Goal: Transaction & Acquisition: Purchase product/service

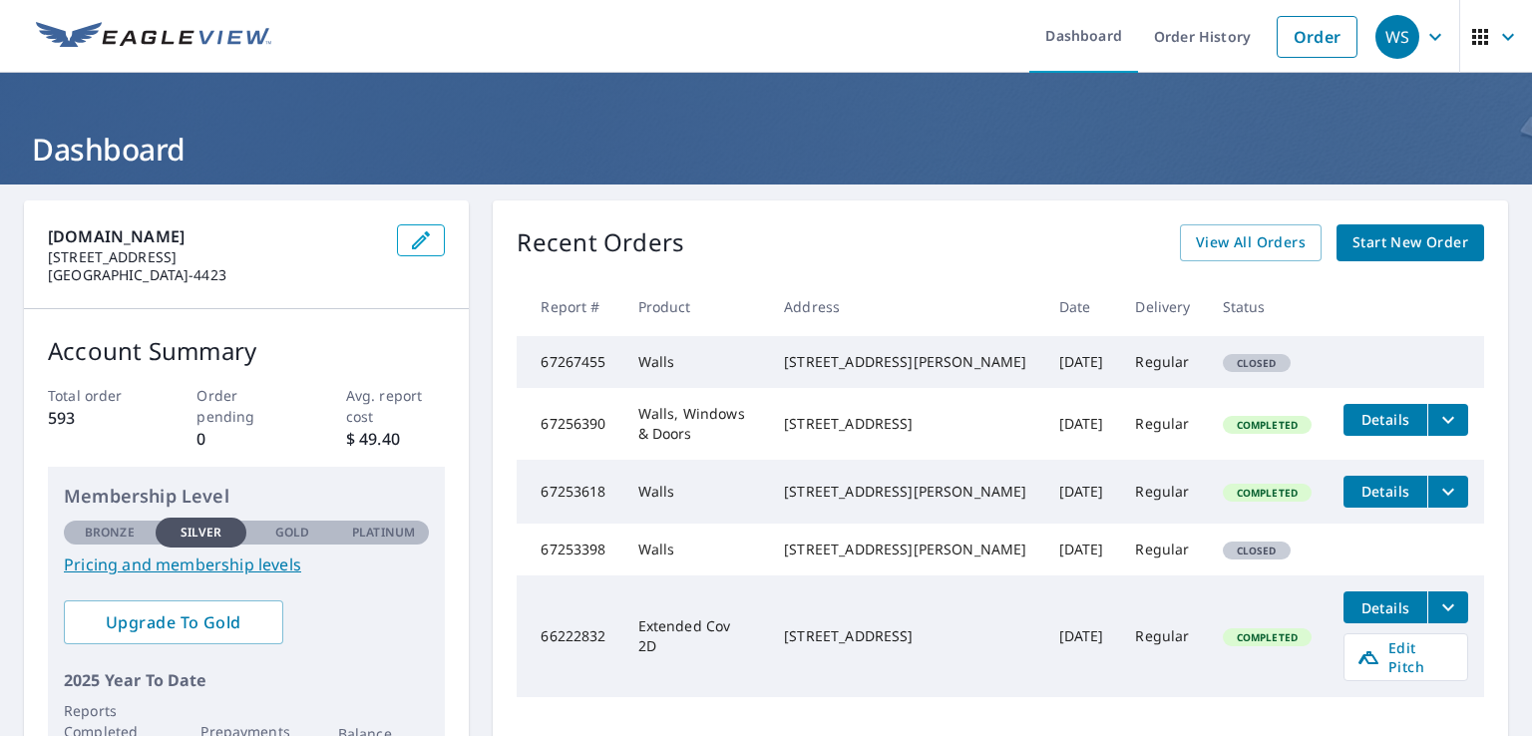
click at [1404, 246] on span "Start New Order" at bounding box center [1410, 242] width 116 height 25
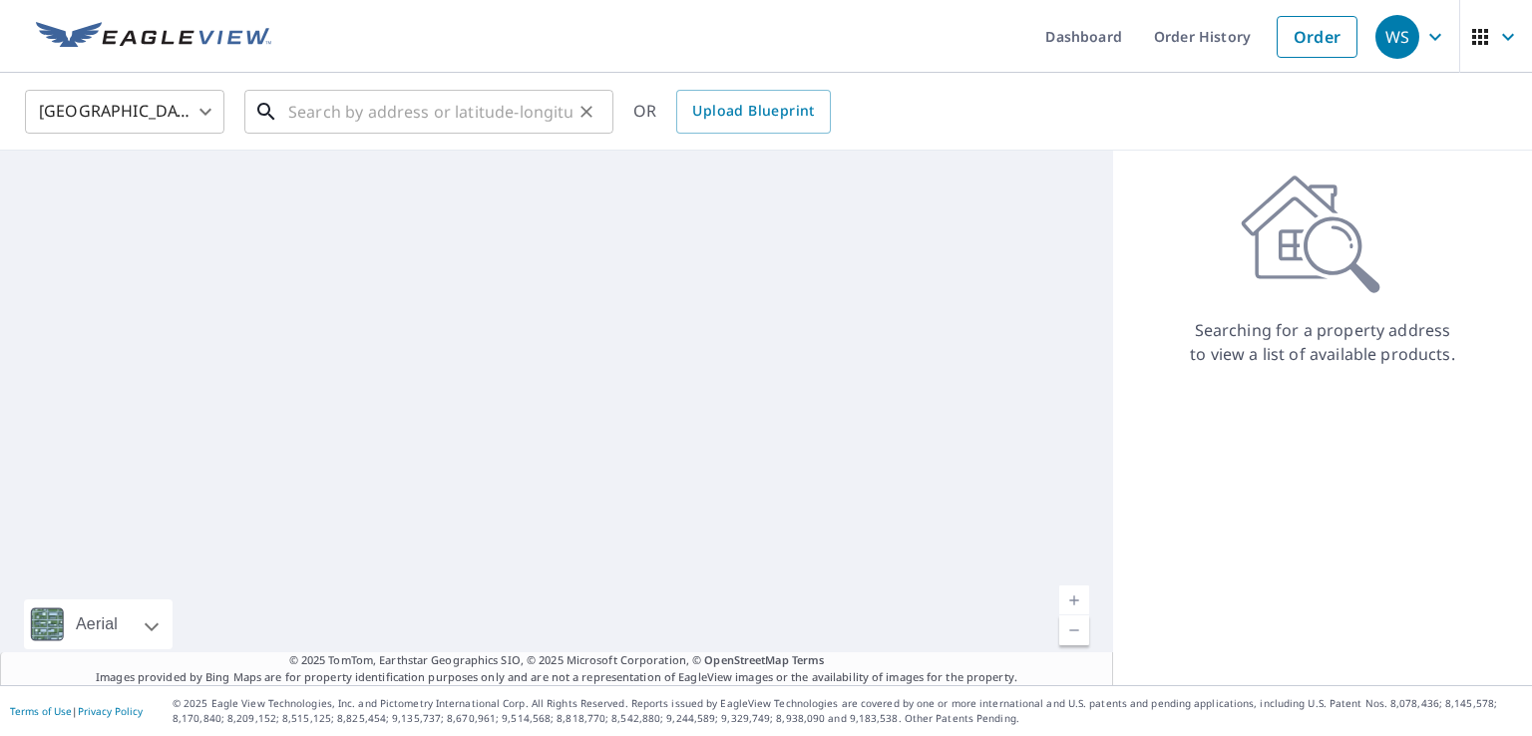
click at [430, 123] on input "text" at bounding box center [430, 112] width 284 height 56
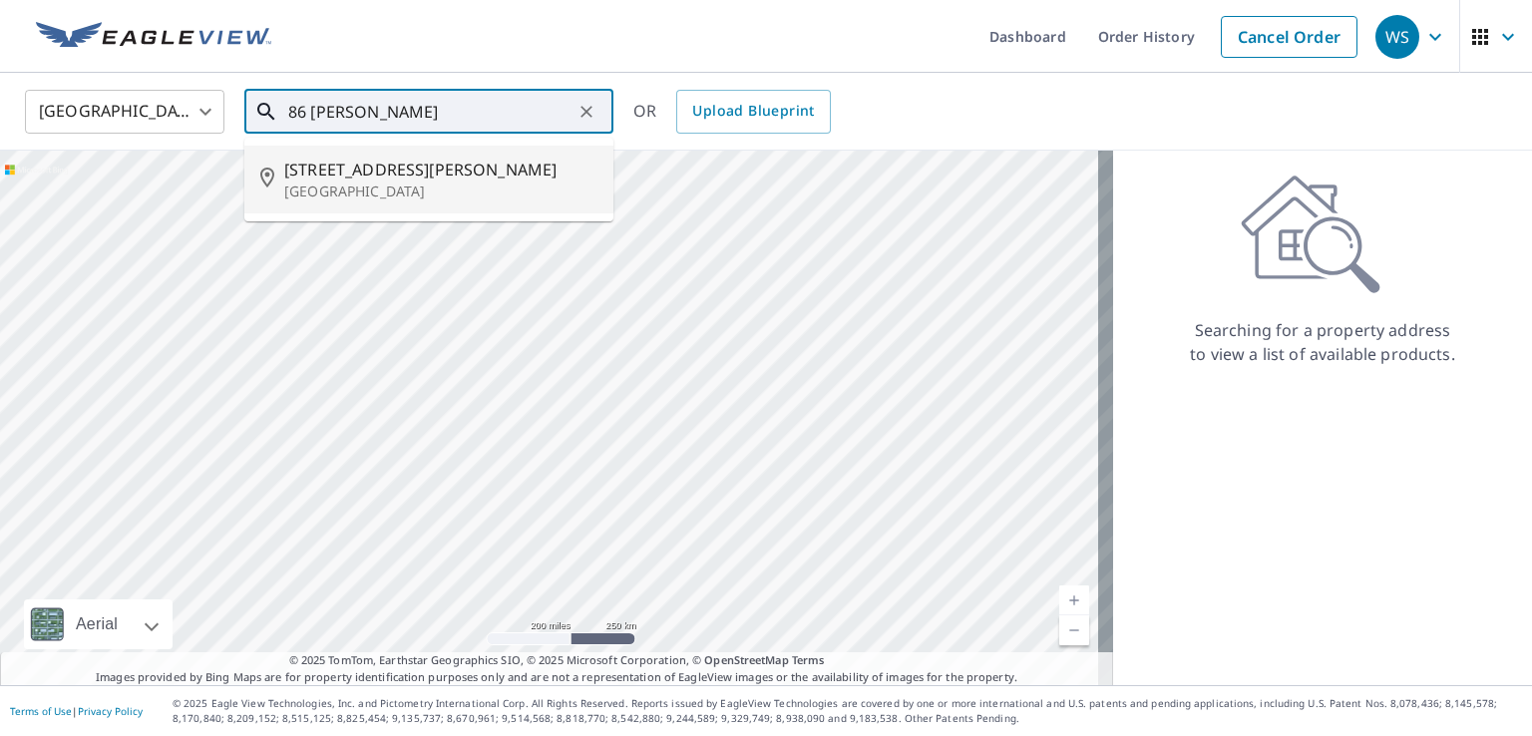
click at [400, 161] on span "[STREET_ADDRESS][PERSON_NAME]" at bounding box center [440, 170] width 313 height 24
type input "[STREET_ADDRESS][PERSON_NAME]"
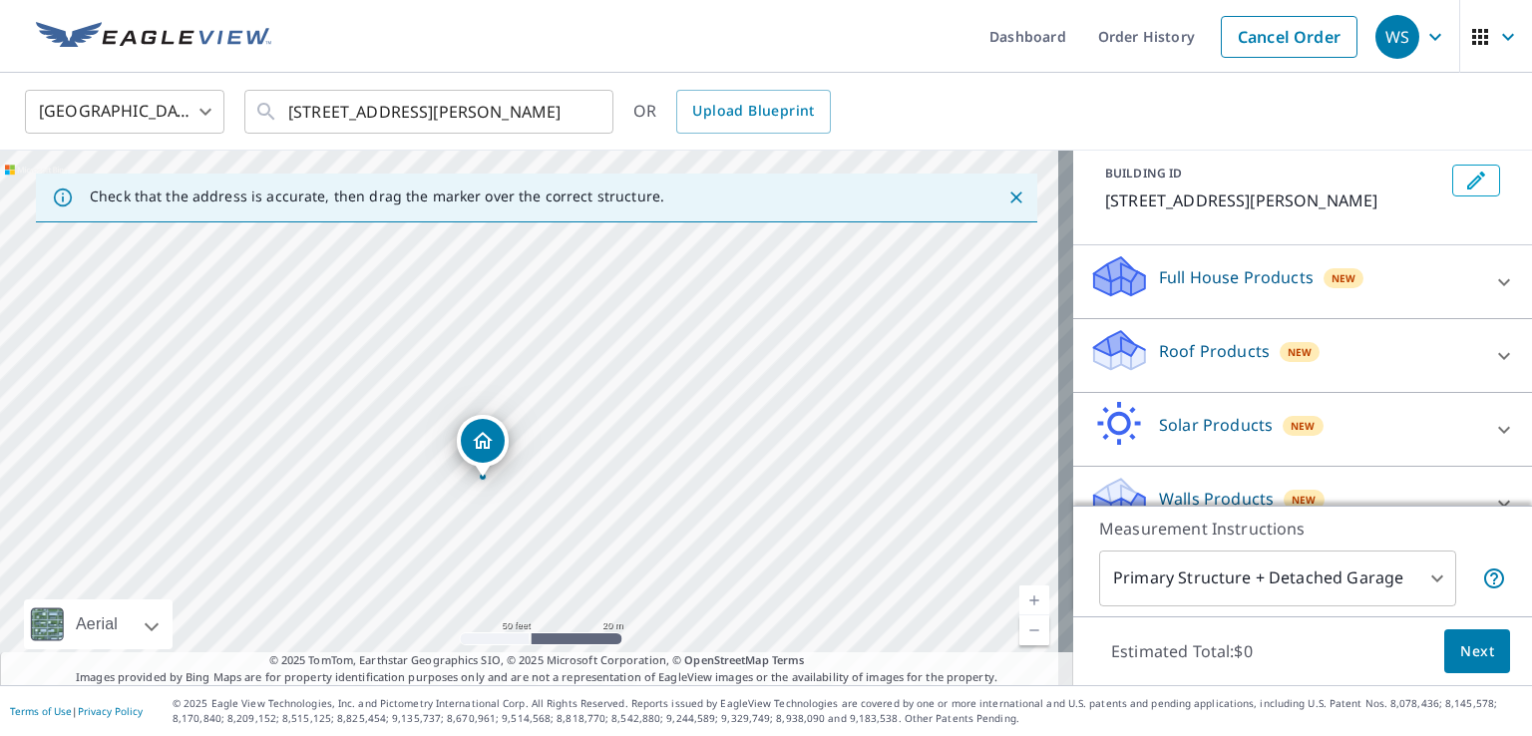
scroll to position [146, 0]
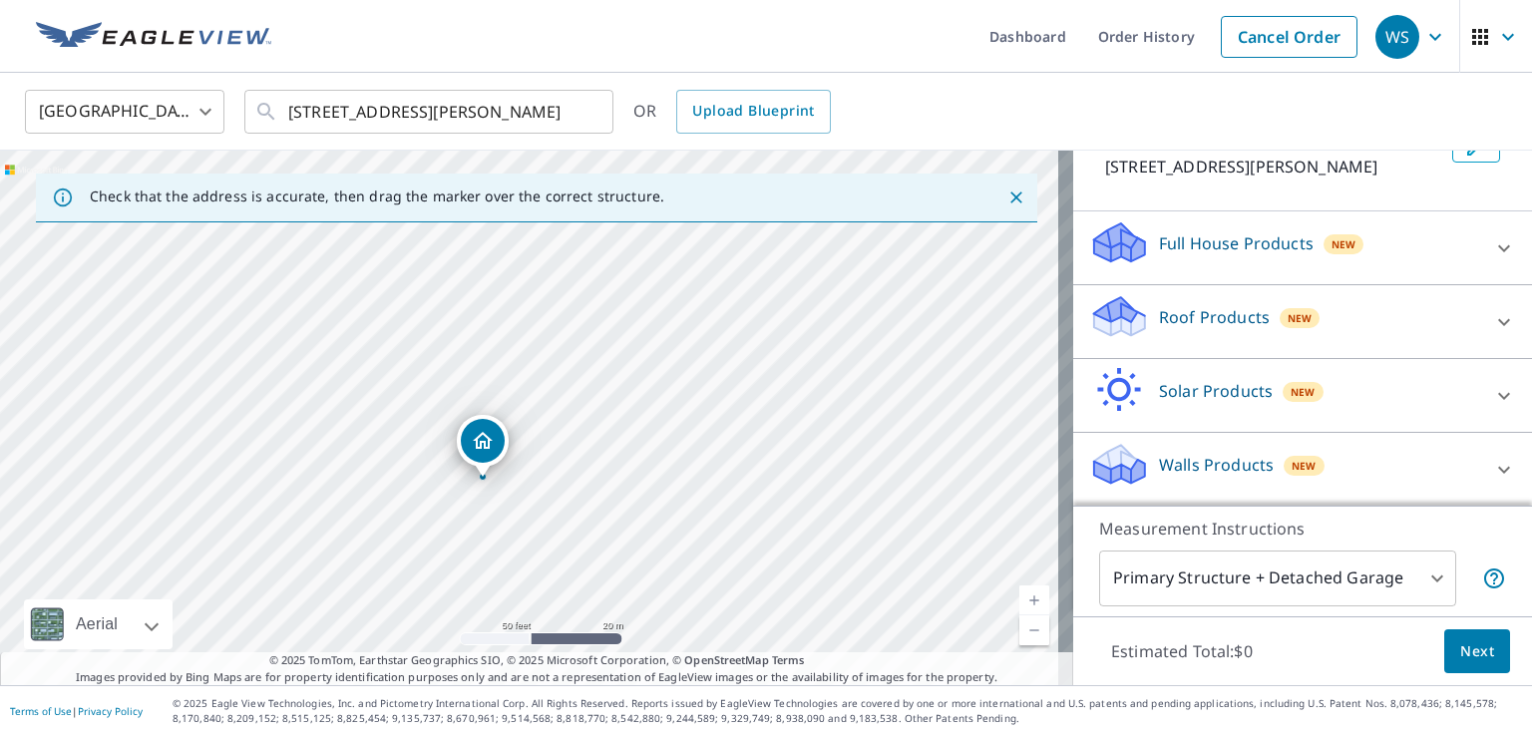
click at [1225, 473] on p "Walls Products" at bounding box center [1216, 465] width 115 height 24
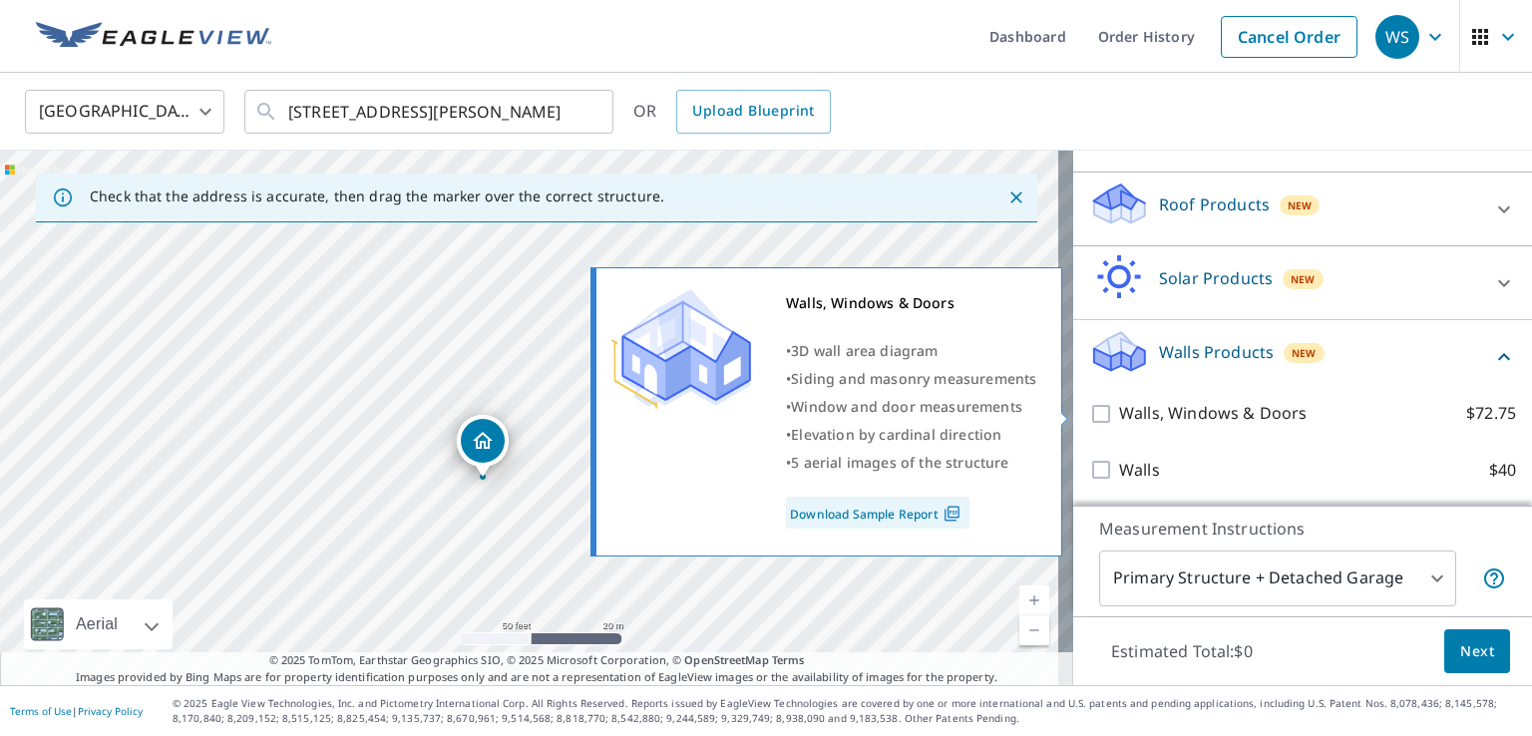
click at [1185, 411] on p "Walls, Windows & Doors" at bounding box center [1212, 413] width 187 height 25
click at [1119, 411] on input "Walls, Windows & Doors $72.75" at bounding box center [1104, 414] width 30 height 24
checkbox input "true"
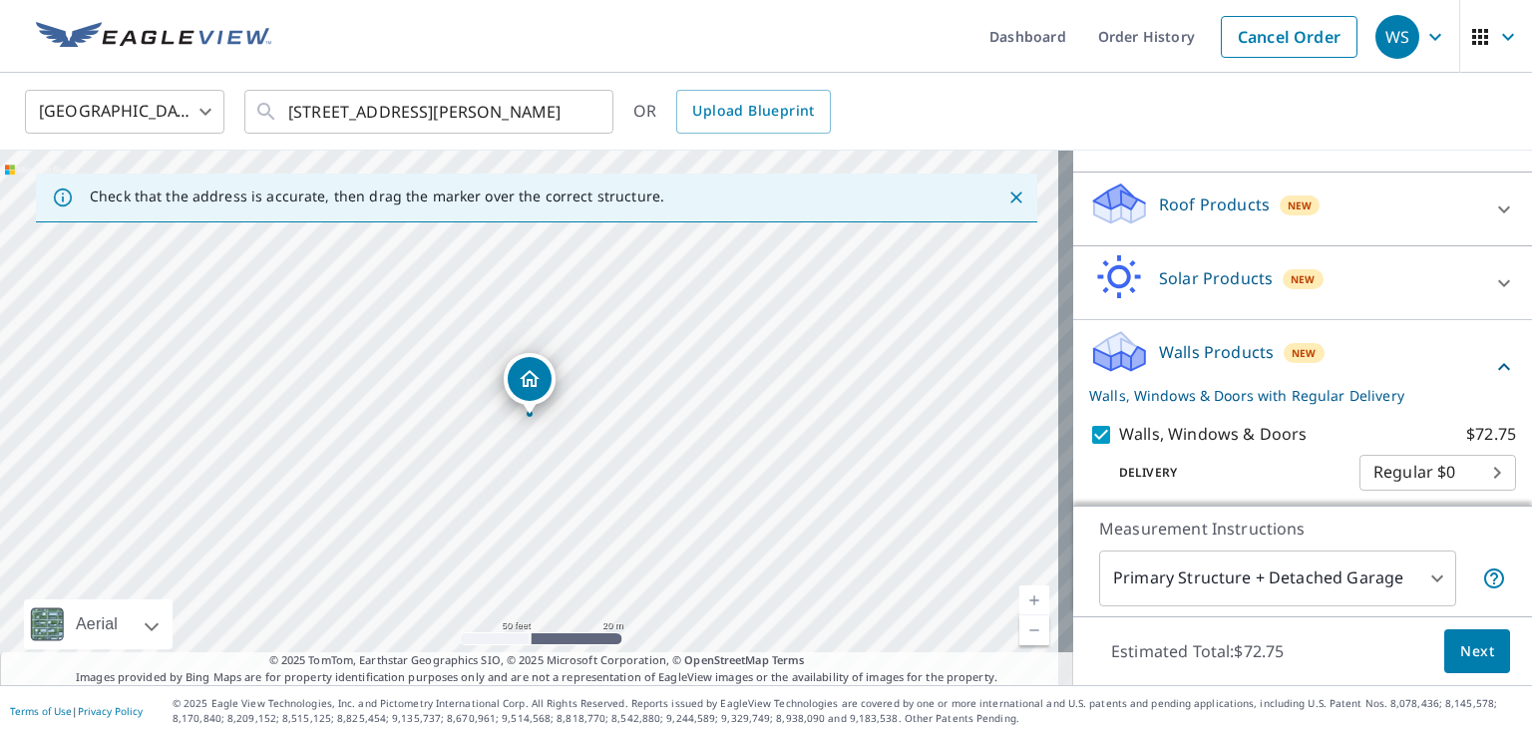
scroll to position [323, 0]
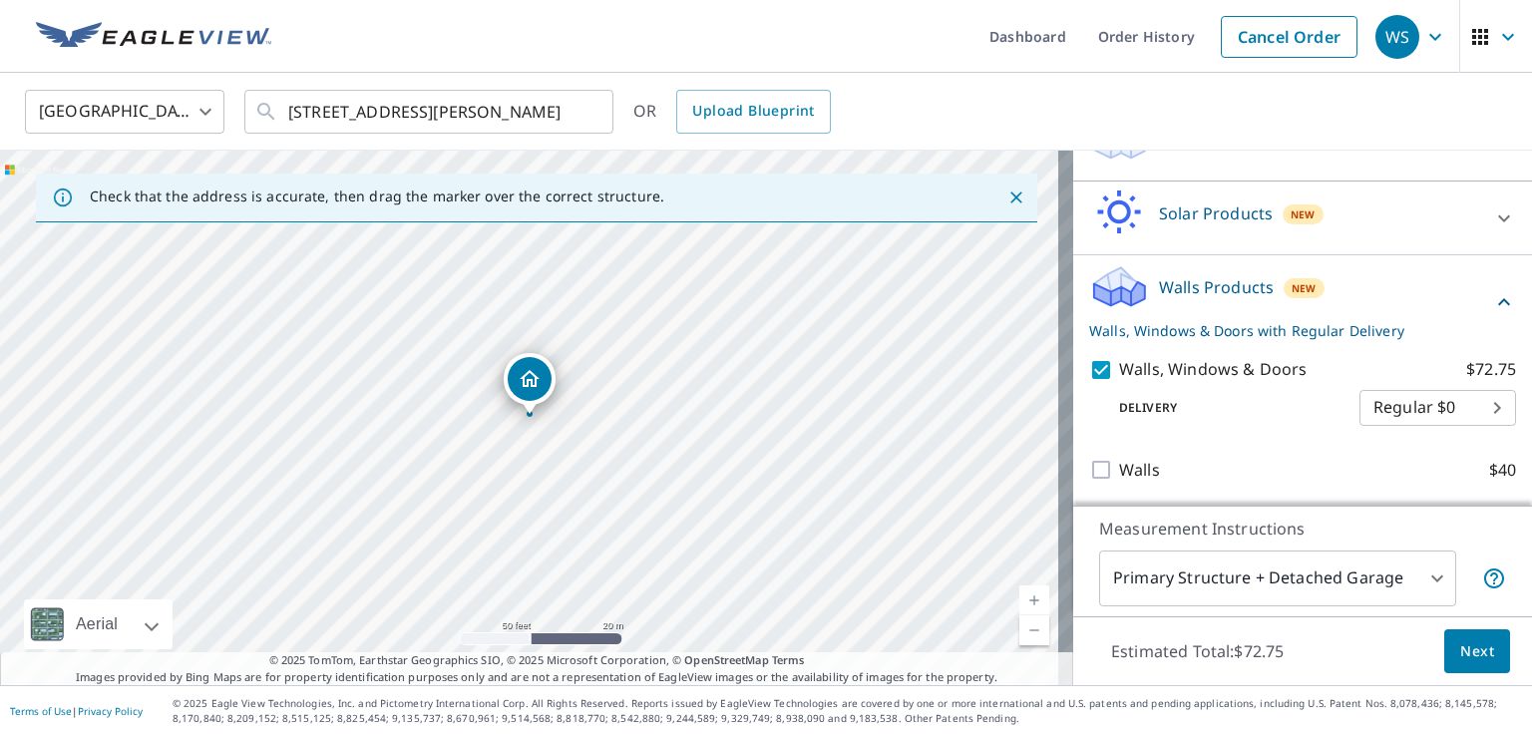
click at [1460, 647] on span "Next" at bounding box center [1477, 651] width 34 height 25
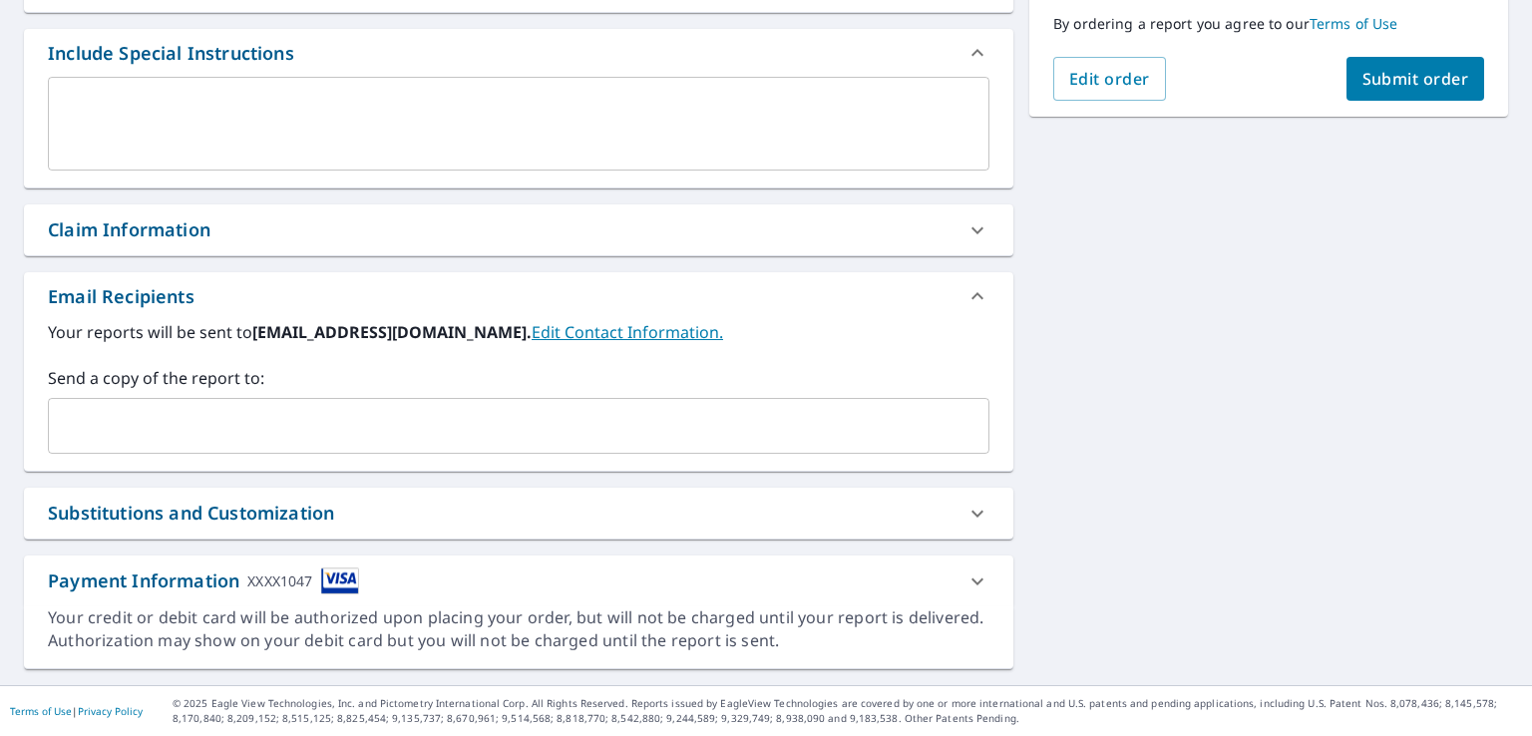
scroll to position [519, 0]
click at [544, 445] on div "​" at bounding box center [518, 427] width 941 height 56
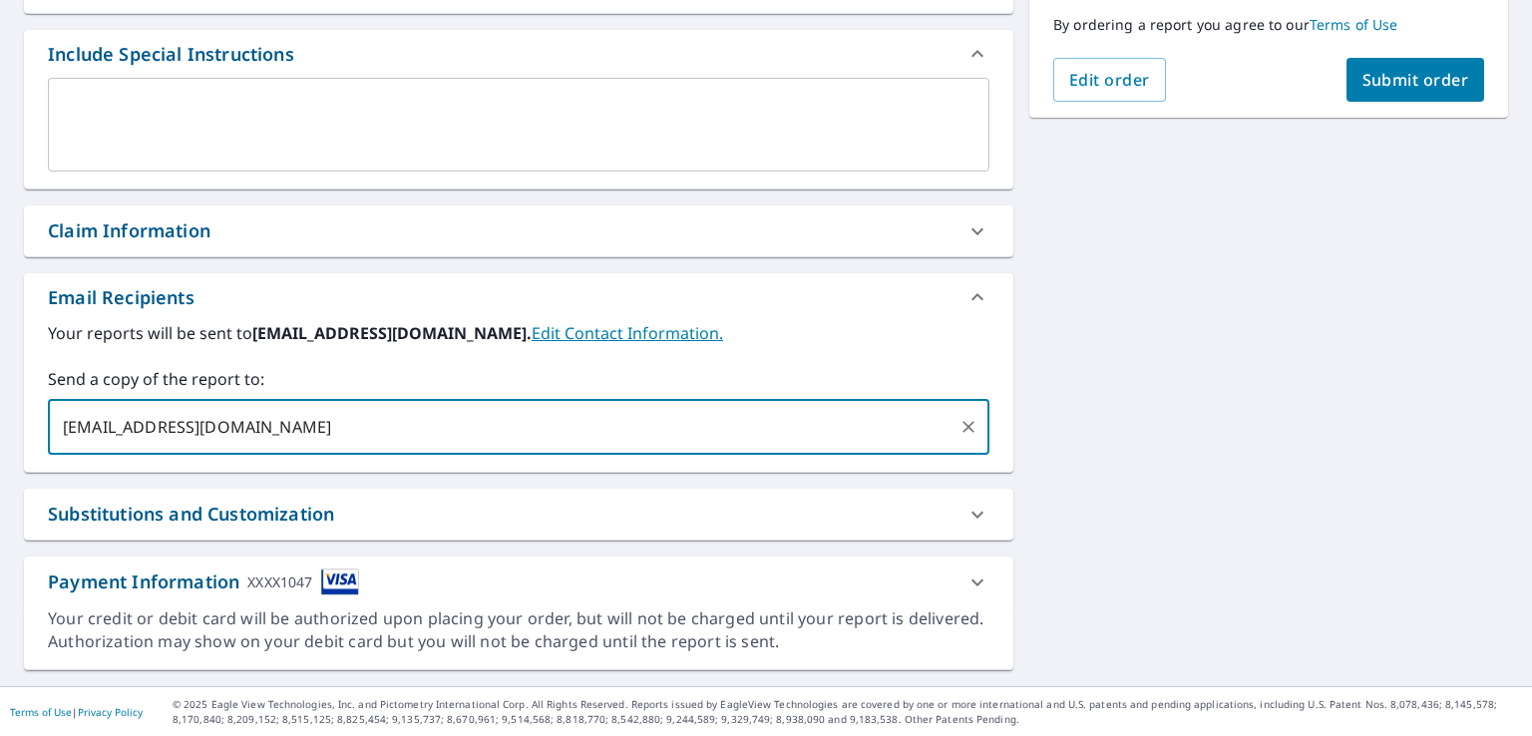
scroll to position [0, 0]
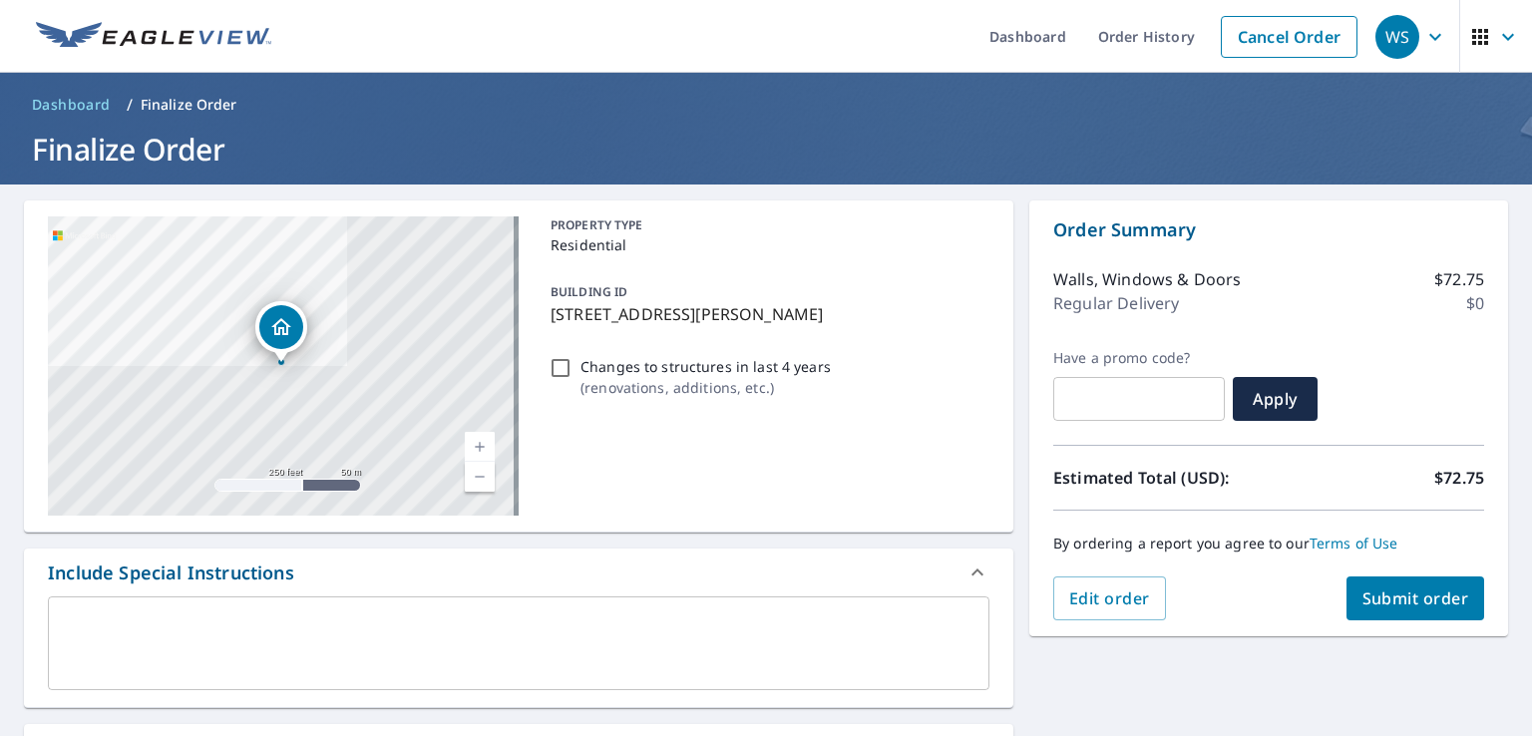
type input "[EMAIL_ADDRESS][DOMAIN_NAME]"
click at [1408, 611] on button "Submit order" at bounding box center [1415, 598] width 139 height 44
